Goal: Task Accomplishment & Management: Complete application form

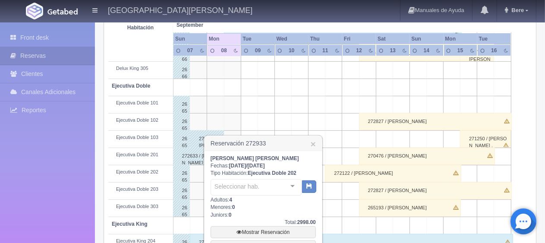
scroll to position [345, 0]
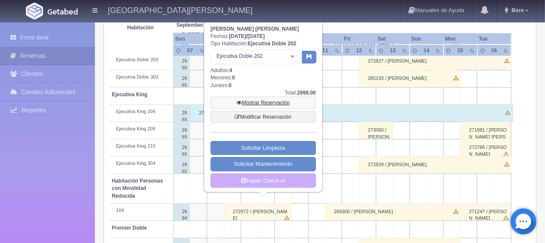
click at [272, 99] on link "Mostrar Reservación" at bounding box center [262, 103] width 105 height 12
click at [271, 182] on link "Hacer Check-in" at bounding box center [262, 180] width 105 height 15
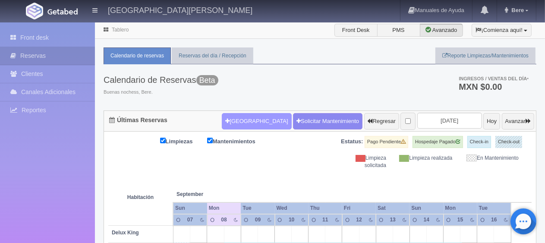
click at [238, 118] on button "Nueva Reserva" at bounding box center [256, 121] width 69 height 16
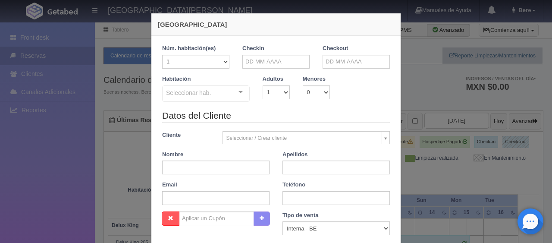
checkbox input "false"
click at [276, 63] on input "text" at bounding box center [275, 62] width 67 height 14
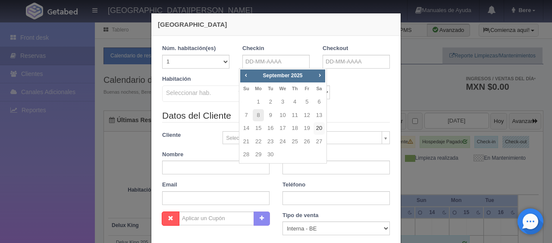
click at [318, 124] on link "20" at bounding box center [319, 128] width 11 height 13
type input "20-09-2025"
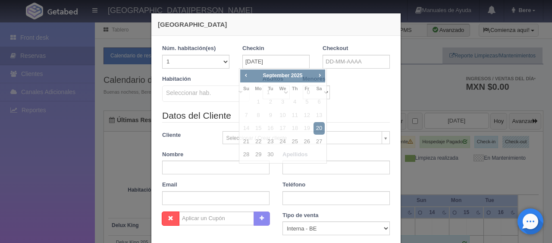
checkbox input "false"
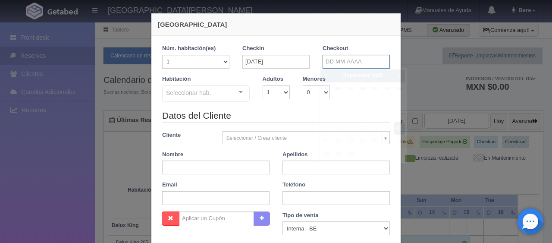
click at [364, 56] on input "text" at bounding box center [356, 62] width 67 height 14
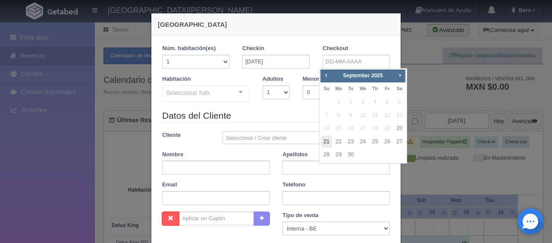
click at [325, 138] on link "21" at bounding box center [326, 141] width 11 height 13
type input "21-09-2025"
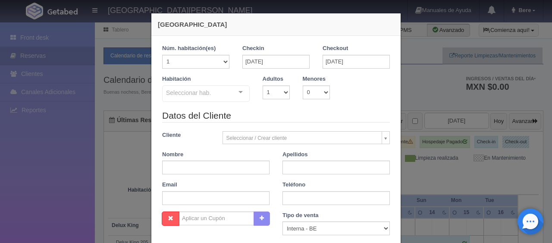
click at [221, 91] on div "Seleccionar hab." at bounding box center [206, 93] width 88 height 16
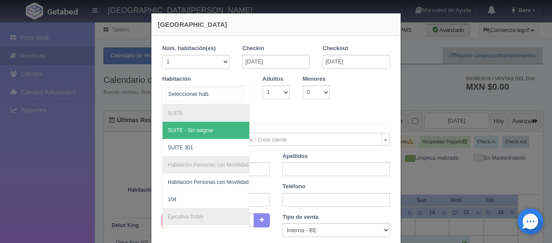
checkbox input "false"
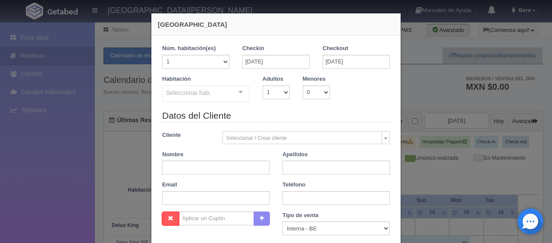
click at [435, 181] on div "Nueva Reserva 1 Núm. habitación(es) 1 2 3 4 5 6 7 8 9 10 11 12 13 14 15 16 17 1…" at bounding box center [276, 121] width 552 height 243
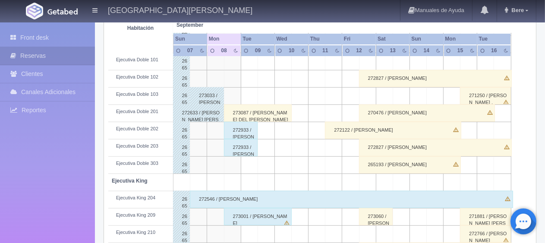
scroll to position [460, 0]
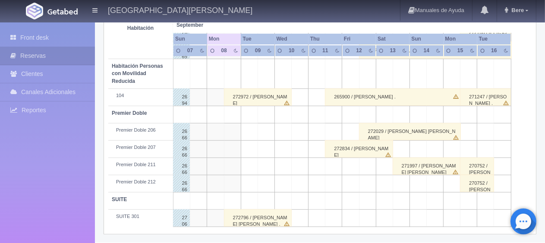
click at [268, 214] on div "272796 / Marco Antonio Yáñez Campos ." at bounding box center [258, 217] width 68 height 17
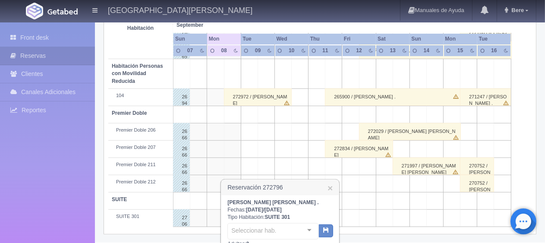
scroll to position [585, 0]
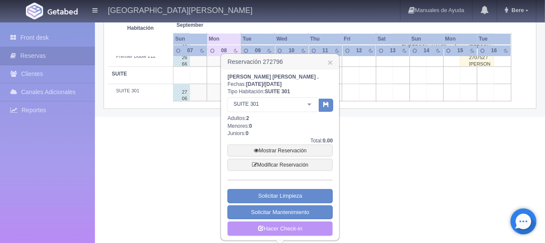
click at [302, 224] on link "Hacer Check-in" at bounding box center [279, 228] width 105 height 15
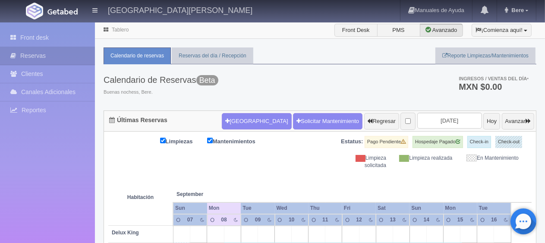
scroll to position [259, 0]
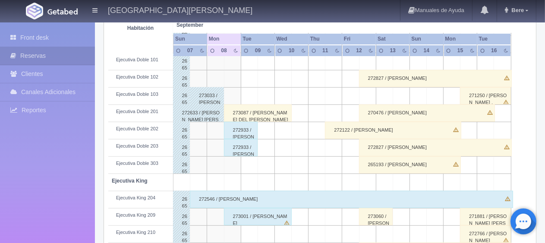
click at [281, 208] on div "273001 / Cesar Adrian Vazquez" at bounding box center [258, 216] width 68 height 17
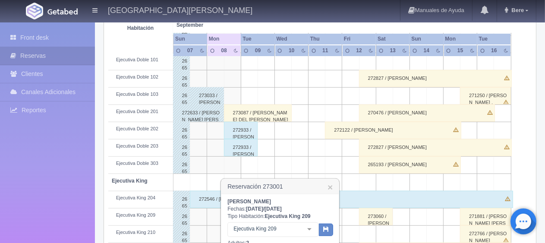
scroll to position [388, 0]
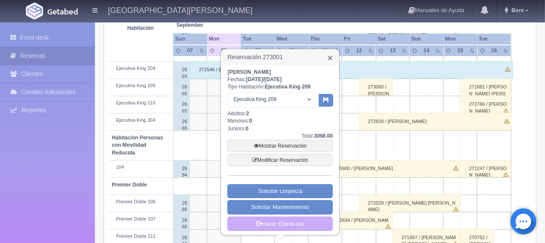
click at [332, 56] on link "×" at bounding box center [329, 57] width 5 height 9
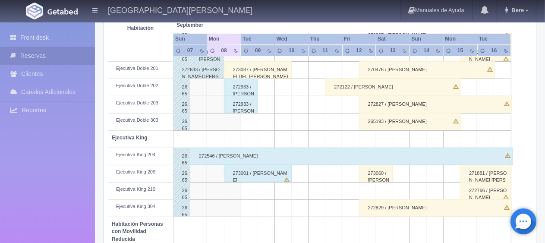
scroll to position [460, 0]
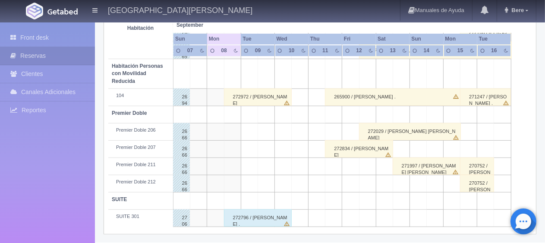
click at [262, 97] on div "272972 / [PERSON_NAME]" at bounding box center [258, 96] width 68 height 17
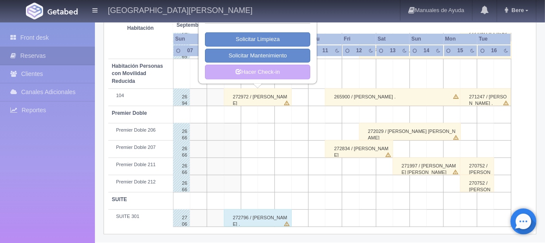
scroll to position [373, 0]
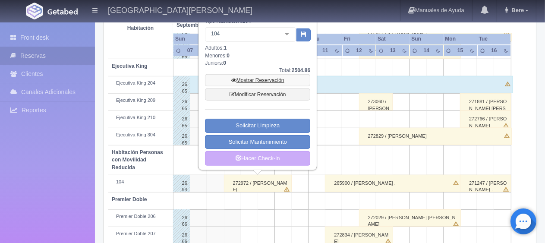
click at [279, 81] on link "Mostrar Reservación" at bounding box center [257, 80] width 105 height 12
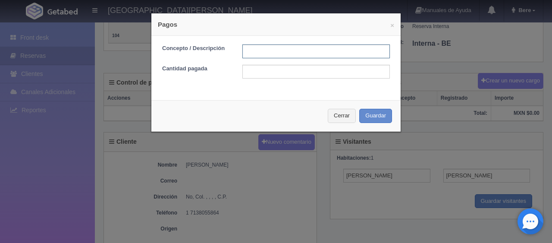
click at [290, 48] on input "text" at bounding box center [315, 51] width 147 height 14
click at [351, 119] on button "Cerrar" at bounding box center [342, 116] width 28 height 14
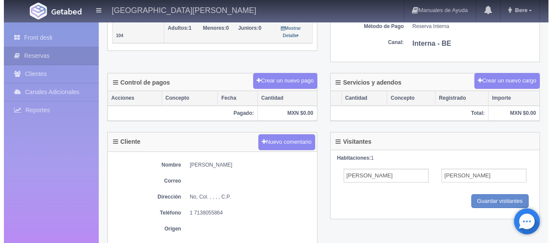
scroll to position [172, 0]
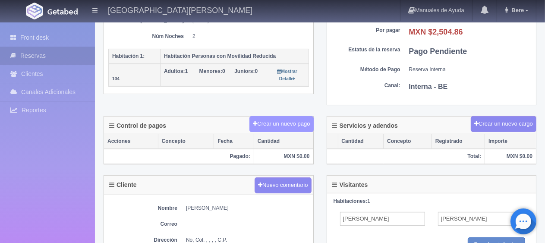
click at [290, 119] on button "Crear un nuevo pago" at bounding box center [281, 124] width 64 height 16
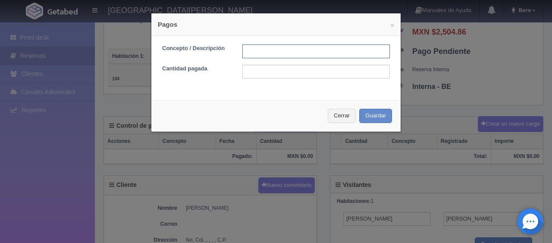
click at [266, 52] on input "text" at bounding box center [315, 51] width 147 height 14
type input "Total Tarjeta"
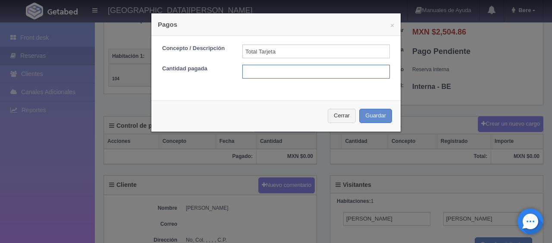
click at [301, 75] on input "text" at bounding box center [315, 72] width 147 height 14
type input "2504.86"
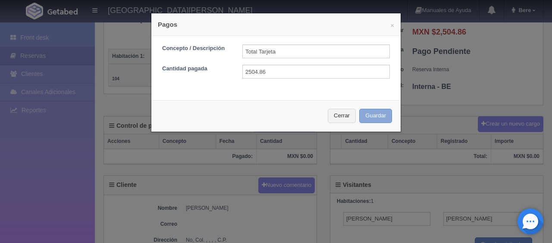
click at [359, 109] on button "Guardar" at bounding box center [375, 116] width 33 height 14
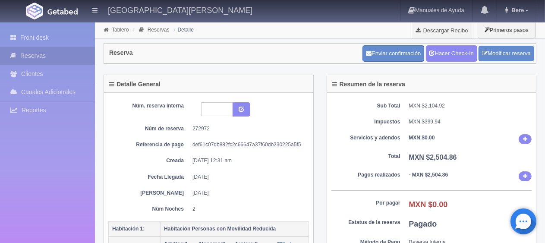
click at [466, 93] on div "Sub Total MXN $2,104.92 Impuestos MXN $399.94 Servicios y adendos MXN $0.00 Tot…" at bounding box center [431, 185] width 209 height 185
click at [461, 59] on link "Hacer Check-In" at bounding box center [451, 53] width 51 height 16
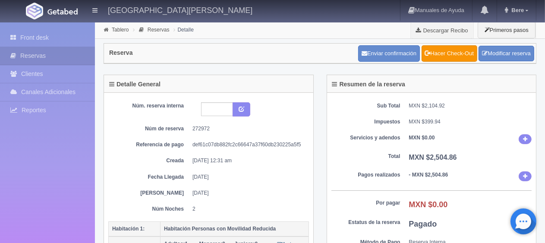
click at [42, 27] on div "Front desk Reservas Clientes [PERSON_NAME] Adicionales [GEOGRAPHIC_DATA] Report…" at bounding box center [47, 143] width 95 height 243
click at [44, 32] on link "Front desk" at bounding box center [47, 38] width 95 height 18
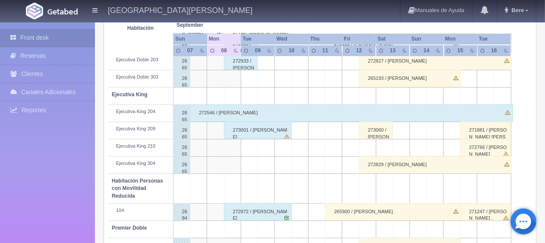
scroll to position [216, 0]
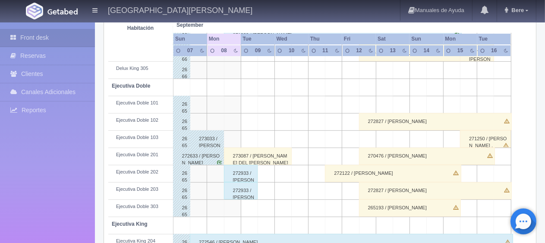
click at [278, 156] on div "273087 / [PERSON_NAME] DEL [PERSON_NAME]" at bounding box center [258, 155] width 68 height 17
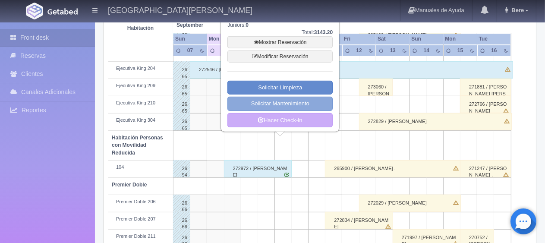
scroll to position [345, 0]
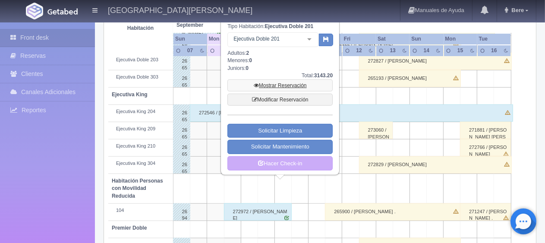
click at [308, 91] on link "Mostrar Reservación" at bounding box center [279, 85] width 105 height 12
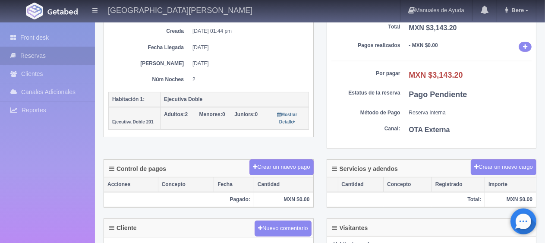
click at [291, 157] on div "Detalle General Núm. reserva interna Núm de reserva 273087 Referencia de pago 2…" at bounding box center [319, 52] width 445 height 214
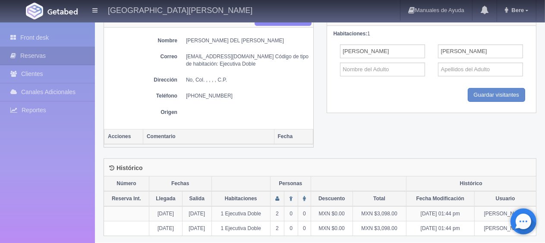
scroll to position [254, 0]
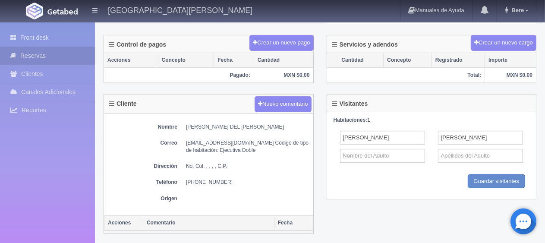
drag, startPoint x: 294, startPoint y: 169, endPoint x: 110, endPoint y: 114, distance: 192.6
click at [56, 113] on div "Front desk Reservas Clientes Canales Adicionales [GEOGRAPHIC_DATA] Reportes Rep…" at bounding box center [272, 48] width 545 height 561
click at [192, 163] on dd "No, Col. , , , , C.P." at bounding box center [247, 166] width 123 height 7
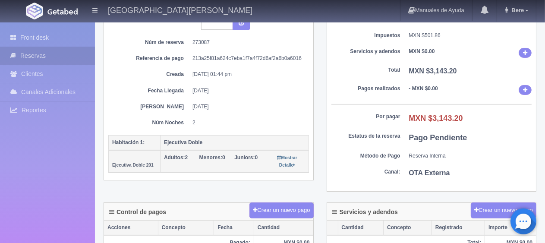
scroll to position [0, 0]
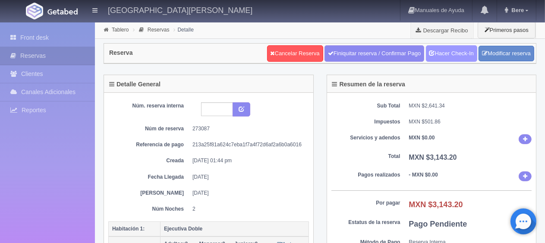
click at [466, 58] on link "Hacer Check-In" at bounding box center [451, 53] width 51 height 16
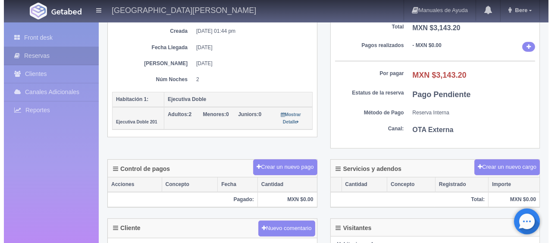
scroll to position [129, 0]
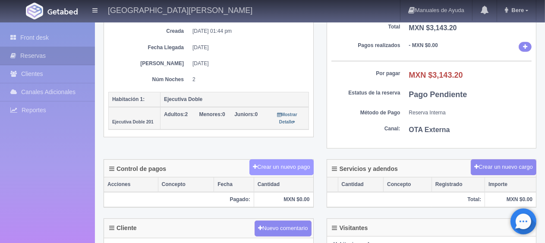
click at [286, 172] on button "Crear un nuevo pago" at bounding box center [281, 167] width 64 height 16
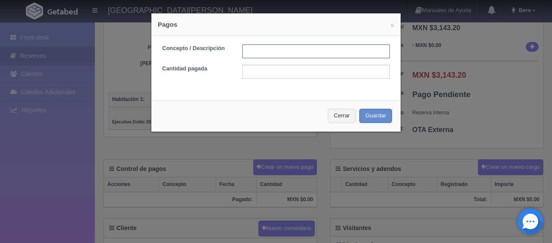
click at [313, 57] on input "text" at bounding box center [315, 51] width 147 height 14
click at [312, 51] on input "text" at bounding box center [315, 51] width 147 height 14
click at [312, 52] on input "text" at bounding box center [315, 51] width 147 height 14
click at [273, 71] on input "text" at bounding box center [315, 72] width 147 height 14
click at [279, 52] on input "text" at bounding box center [315, 51] width 147 height 14
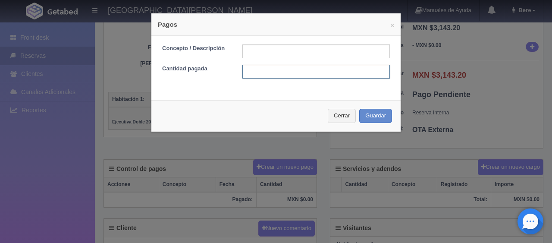
click at [270, 77] on input "text" at bounding box center [315, 72] width 147 height 14
click at [279, 60] on form "Concepto / Descripción Cantidad pagada" at bounding box center [276, 61] width 228 height 34
drag, startPoint x: 283, startPoint y: 53, endPoint x: 278, endPoint y: 58, distance: 7.3
click at [283, 53] on input "text" at bounding box center [315, 51] width 147 height 14
click at [270, 69] on input "text" at bounding box center [315, 72] width 147 height 14
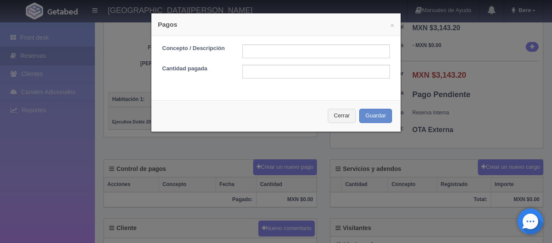
click at [290, 40] on div "Concepto / Descripción Cantidad pagada" at bounding box center [275, 65] width 249 height 58
click at [288, 48] on input "text" at bounding box center [315, 51] width 147 height 14
click at [336, 46] on input "text" at bounding box center [315, 51] width 147 height 14
click at [342, 121] on button "Cerrar" at bounding box center [342, 116] width 28 height 14
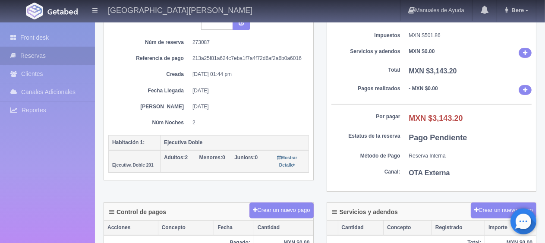
scroll to position [0, 0]
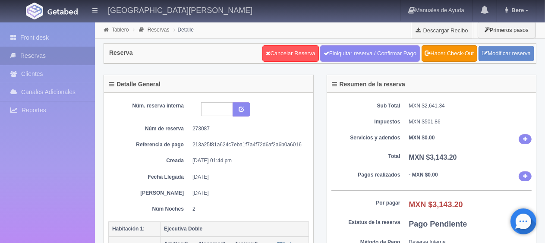
click at [33, 26] on div "Front desk Reservas Clientes Canales Adicionales Channex Reportes Reporte del d…" at bounding box center [47, 143] width 95 height 243
click at [38, 42] on link "Front desk" at bounding box center [47, 38] width 95 height 18
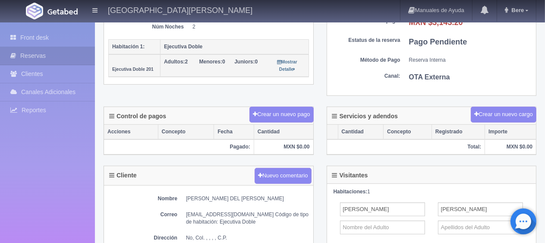
scroll to position [96, 0]
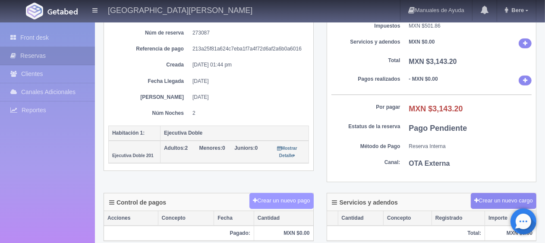
click at [301, 197] on button "Crear un nuevo pago" at bounding box center [281, 201] width 64 height 16
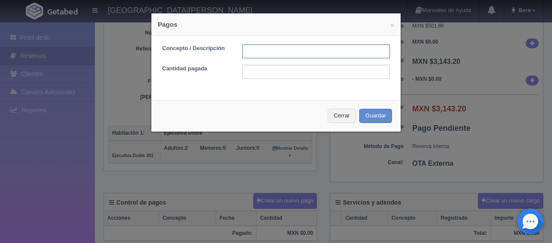
click at [318, 53] on input "text" at bounding box center [315, 51] width 147 height 14
click at [263, 71] on input "text" at bounding box center [315, 72] width 147 height 14
click at [273, 52] on input "text" at bounding box center [315, 51] width 147 height 14
click at [273, 51] on input "text" at bounding box center [315, 51] width 147 height 14
click at [317, 47] on input "text" at bounding box center [315, 51] width 147 height 14
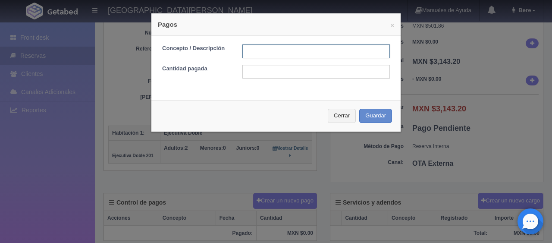
click at [310, 49] on input "text" at bounding box center [315, 51] width 147 height 14
click at [307, 47] on input "text" at bounding box center [315, 51] width 147 height 14
click at [304, 52] on input "text" at bounding box center [315, 51] width 147 height 14
click at [269, 53] on input "text" at bounding box center [315, 51] width 147 height 14
click at [370, 54] on input "text" at bounding box center [315, 51] width 147 height 14
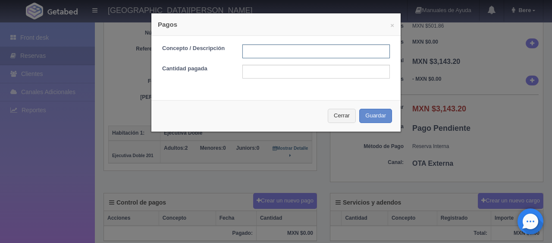
click at [287, 49] on input "text" at bounding box center [315, 51] width 147 height 14
type input "Total Tarjeta"
click at [295, 54] on input "Total Tarjeta" at bounding box center [315, 51] width 147 height 14
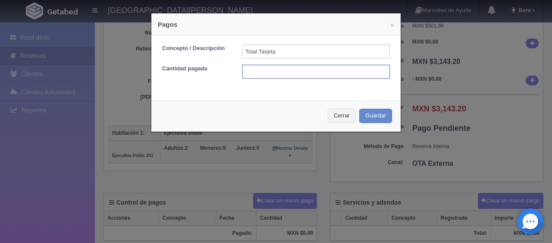
click at [270, 69] on input "text" at bounding box center [315, 72] width 147 height 14
click at [349, 125] on div "Cerrar Guardar" at bounding box center [275, 115] width 249 height 31
click at [338, 116] on button "Cerrar" at bounding box center [342, 116] width 28 height 14
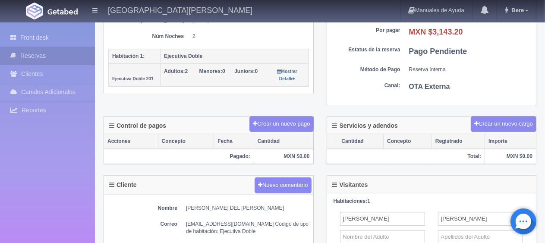
scroll to position [0, 0]
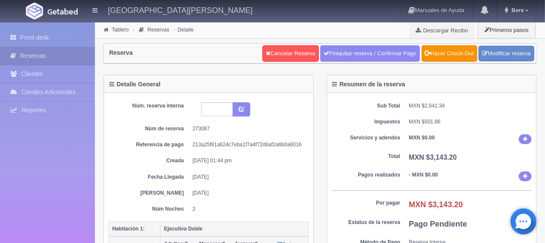
click at [280, 151] on div "Núm. reserva interna Núm de reserva 273087 Referencia de pago 213a25f81a624c7eb…" at bounding box center [208, 157] width 201 height 110
click at [396, 181] on div "Sub Total MXN $2,641.34 Impuestos MXN $501.86 Servicios y adendos MXN $0.00 Tot…" at bounding box center [431, 185] width 209 height 185
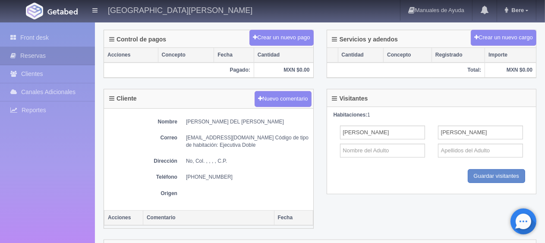
scroll to position [86, 0]
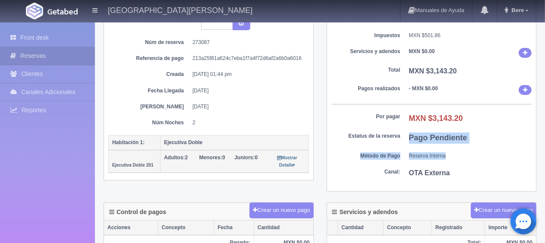
drag, startPoint x: 331, startPoint y: 142, endPoint x: 236, endPoint y: 104, distance: 101.8
click at [235, 108] on div "Detalle General Núm. reserva interna Núm de reserva 273087 Referencia de pago 2…" at bounding box center [319, 95] width 445 height 214
click at [339, 129] on div "Sub Total MXN $2,641.34 Impuestos MXN $501.86 Servicios y adendos MXN $0.00 Tot…" at bounding box center [431, 98] width 209 height 185
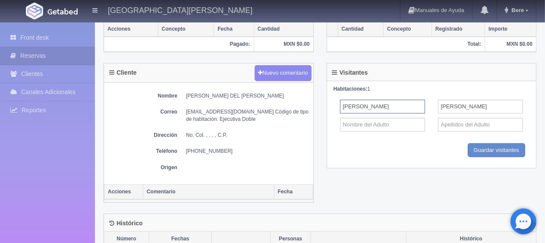
click at [369, 110] on input "[PERSON_NAME]" at bounding box center [382, 107] width 85 height 14
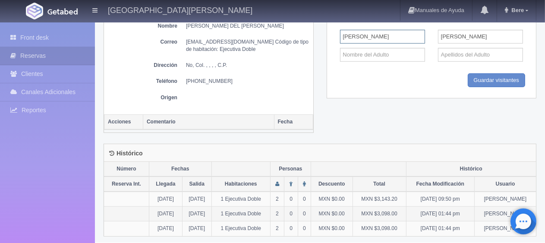
scroll to position [96, 0]
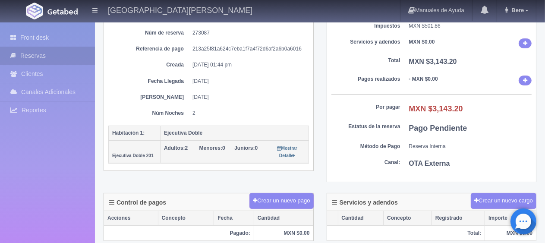
click at [373, 170] on div "Sub Total MXN $2,641.34 Impuestos MXN $501.86 Servicios y adendos MXN $0.00 Tot…" at bounding box center [431, 89] width 209 height 185
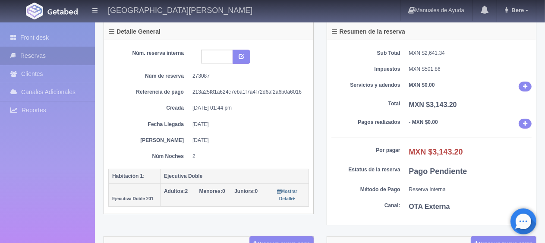
click at [490, 172] on dd "Pago Pendiente" at bounding box center [470, 171] width 123 height 11
click at [359, 135] on div "Sub Total MXN $2,641.34 Impuestos MXN $501.86 Servicios y adendos MXN $0.00 Tot…" at bounding box center [431, 132] width 209 height 185
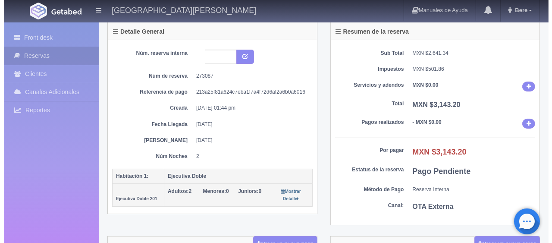
scroll to position [139, 0]
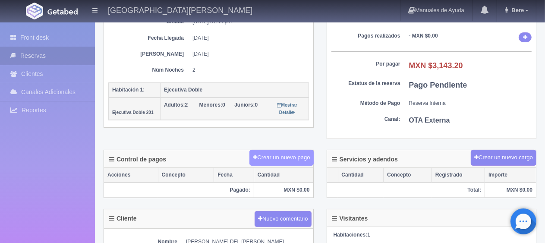
click at [273, 161] on button "Crear un nuevo pago" at bounding box center [281, 158] width 64 height 16
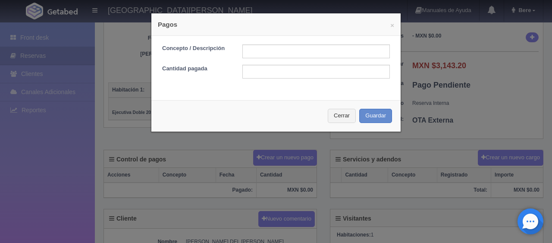
click at [304, 41] on div "Concepto / Descripción Cantidad pagada" at bounding box center [275, 65] width 249 height 58
click at [317, 53] on input "text" at bounding box center [315, 51] width 147 height 14
type input "pago con tarjeta"
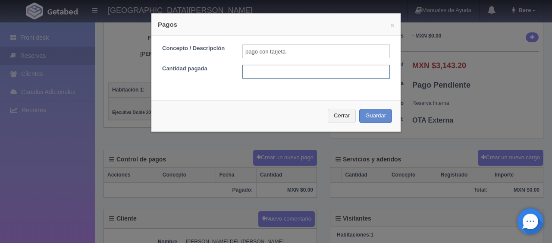
click at [308, 66] on input "text" at bounding box center [315, 72] width 147 height 14
type input "1571.60"
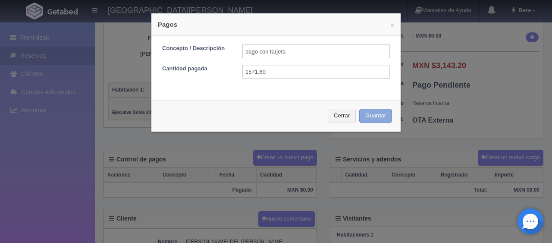
click at [359, 109] on button "Guardar" at bounding box center [375, 116] width 33 height 14
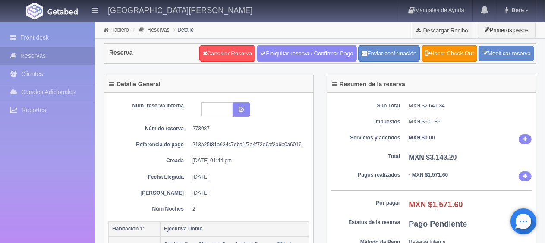
click at [453, 137] on dd "MXN $0.00" at bounding box center [470, 139] width 123 height 10
click at [348, 144] on div "Sub Total MXN $2,641.34 Impuestos MXN $501.86 Servicios y adendos MXN $0.00 Tot…" at bounding box center [431, 185] width 209 height 185
click at [373, 137] on dt "Servicios y adendos" at bounding box center [365, 137] width 69 height 7
click at [67, 38] on link "Front desk" at bounding box center [47, 38] width 95 height 18
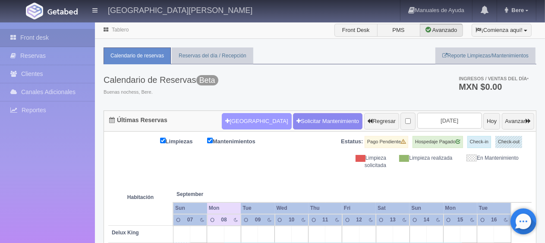
click at [235, 119] on button "[GEOGRAPHIC_DATA]" at bounding box center [256, 121] width 69 height 16
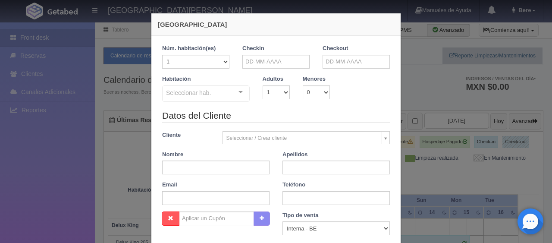
checkbox input "false"
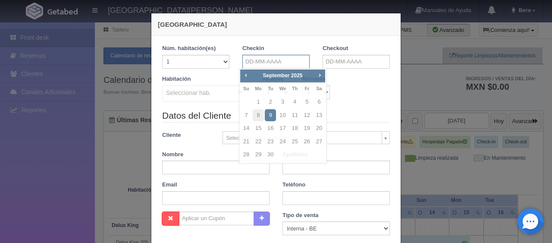
click at [293, 66] on input "text" at bounding box center [275, 62] width 67 height 14
click at [271, 115] on link "9" at bounding box center [270, 115] width 11 height 13
type input "09-09-2025"
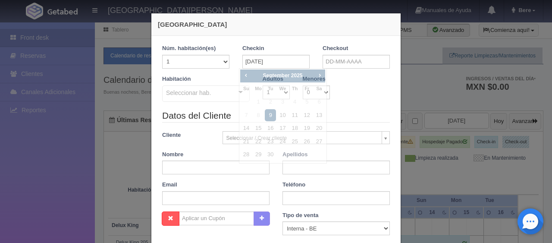
checkbox input "false"
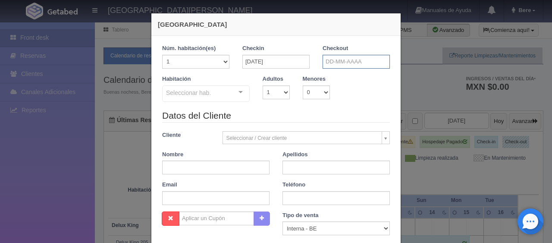
click at [346, 65] on input "text" at bounding box center [356, 62] width 67 height 14
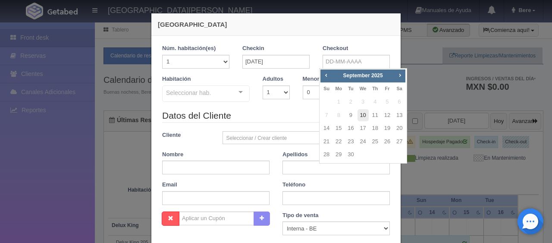
click at [362, 117] on link "10" at bounding box center [362, 115] width 11 height 13
type input "10-09-2025"
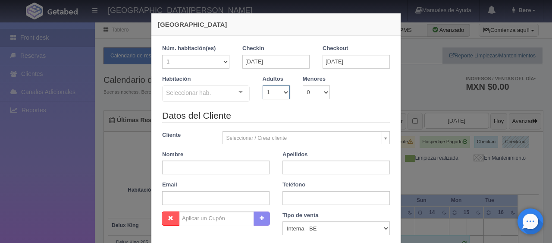
click at [273, 93] on select "1 2 3 4 5 6 7 8 9 10" at bounding box center [276, 92] width 27 height 14
checkbox input "false"
select select "2"
click at [263, 85] on select "1 2 3 4 5 6 7 8 9 10" at bounding box center [276, 92] width 27 height 14
click at [209, 102] on div "Seleccionar hab. SUITE SUITE - Sin asignar SUITE 301 Habitación Personas con Mo…" at bounding box center [206, 93] width 88 height 17
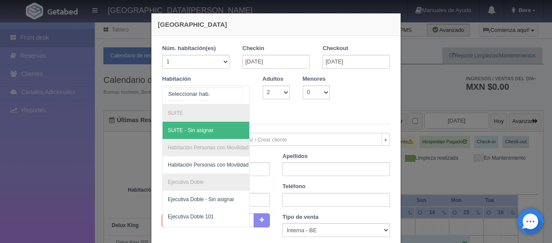
click at [219, 91] on input "text" at bounding box center [204, 94] width 77 height 13
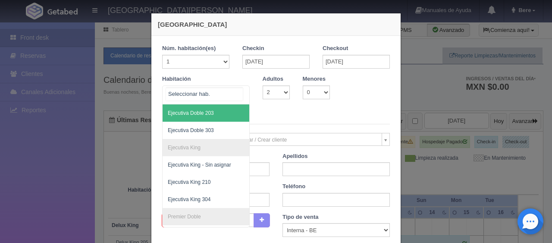
scroll to position [86, 0]
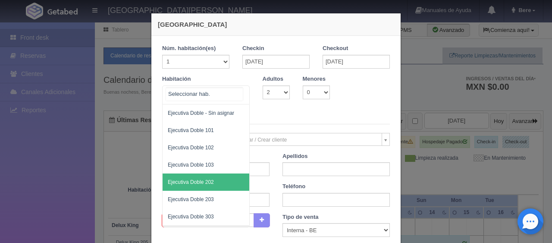
click at [214, 179] on span "Ejecutiva Doble 202" at bounding box center [235, 181] width 145 height 17
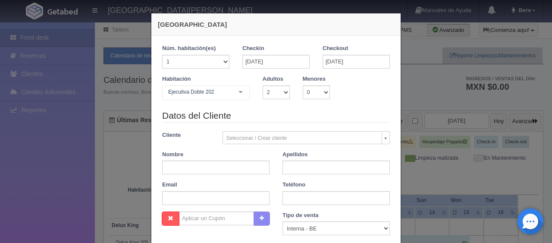
checkbox input "false"
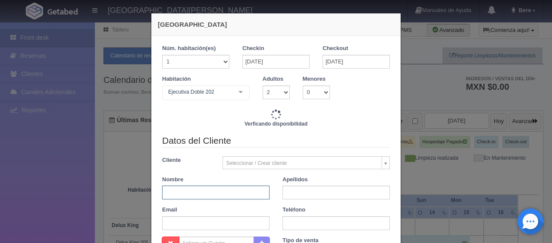
drag, startPoint x: 201, startPoint y: 197, endPoint x: 207, endPoint y: 189, distance: 9.6
click at [201, 197] on input "text" at bounding box center [215, 192] width 107 height 14
type input "1549.00"
checkbox input "false"
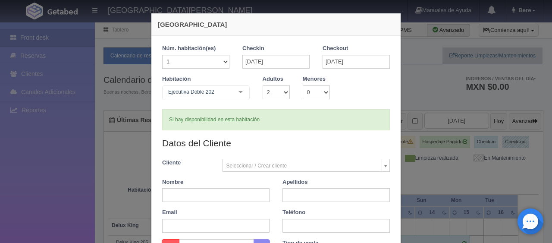
click at [216, 205] on div "Datos del Cliente Cliente Seleccionar / Crear cliente Nuevo Cliente Adriana Nav…" at bounding box center [276, 188] width 241 height 102
click at [213, 195] on input "text" at bounding box center [215, 195] width 107 height 14
paste input "[PERSON_NAME] DEL [PERSON_NAME]"
drag, startPoint x: 257, startPoint y: 198, endPoint x: 236, endPoint y: 199, distance: 21.2
click at [236, 199] on div "Datos del Cliente Cliente Seleccionar / Crear cliente Nuevo Cliente Adriana Nav…" at bounding box center [276, 188] width 241 height 102
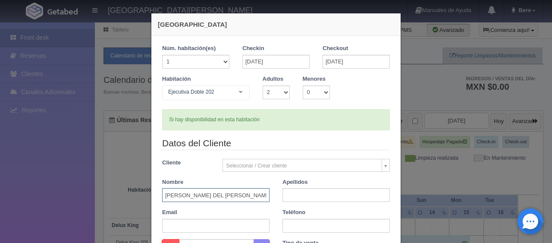
drag, startPoint x: 251, startPoint y: 196, endPoint x: 194, endPoint y: 198, distance: 57.4
click at [194, 198] on input "[PERSON_NAME] DEL [PERSON_NAME]" at bounding box center [215, 195] width 107 height 14
click at [226, 195] on input "[PERSON_NAME] DEL [PERSON_NAME]" at bounding box center [215, 195] width 107 height 14
drag, startPoint x: 254, startPoint y: 195, endPoint x: 222, endPoint y: 197, distance: 31.5
click at [222, 197] on input "[PERSON_NAME] DEL [PERSON_NAME]" at bounding box center [215, 195] width 107 height 14
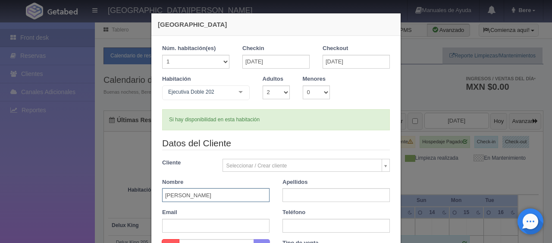
type input "AMELIA DEL CARMEN"
paste input "ARELLANO"
type input "ARELLANO"
click at [293, 219] on input "text" at bounding box center [335, 226] width 107 height 14
paste input "52 (442) 1786740"
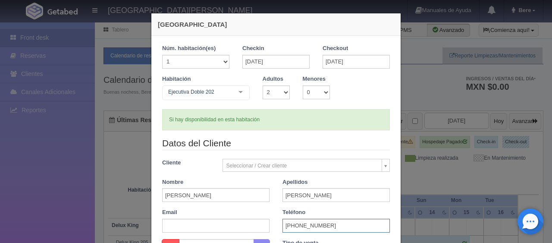
scroll to position [179, 0]
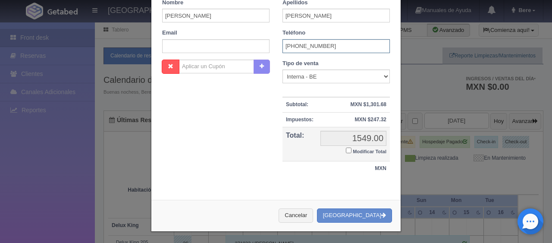
type input "52 (442) 1786740"
click at [359, 149] on small "Modificar Total" at bounding box center [370, 151] width 34 height 5
click at [351, 147] on input "Modificar Total" at bounding box center [349, 150] width 6 height 6
checkbox input "true"
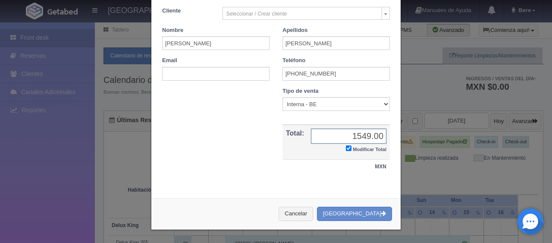
scroll to position [150, 0]
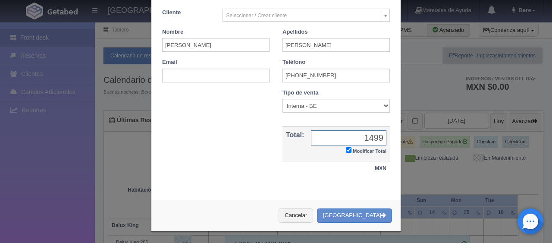
type input "1499"
click at [340, 104] on select "Correo Electronico Interna - BE Llamada OTA Externa Otro WALK IN" at bounding box center [335, 106] width 107 height 14
click at [282, 99] on select "Correo Electronico Interna - BE Llamada OTA Externa Otro WALK IN" at bounding box center [335, 106] width 107 height 14
click at [373, 212] on button "[GEOGRAPHIC_DATA]" at bounding box center [354, 215] width 75 height 14
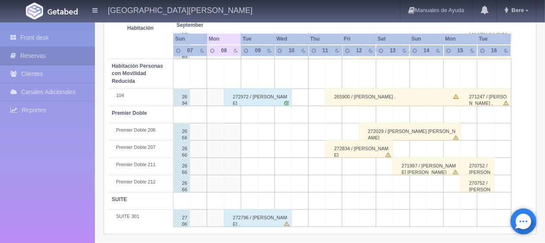
scroll to position [373, 0]
